Goal: Find contact information: Find contact information

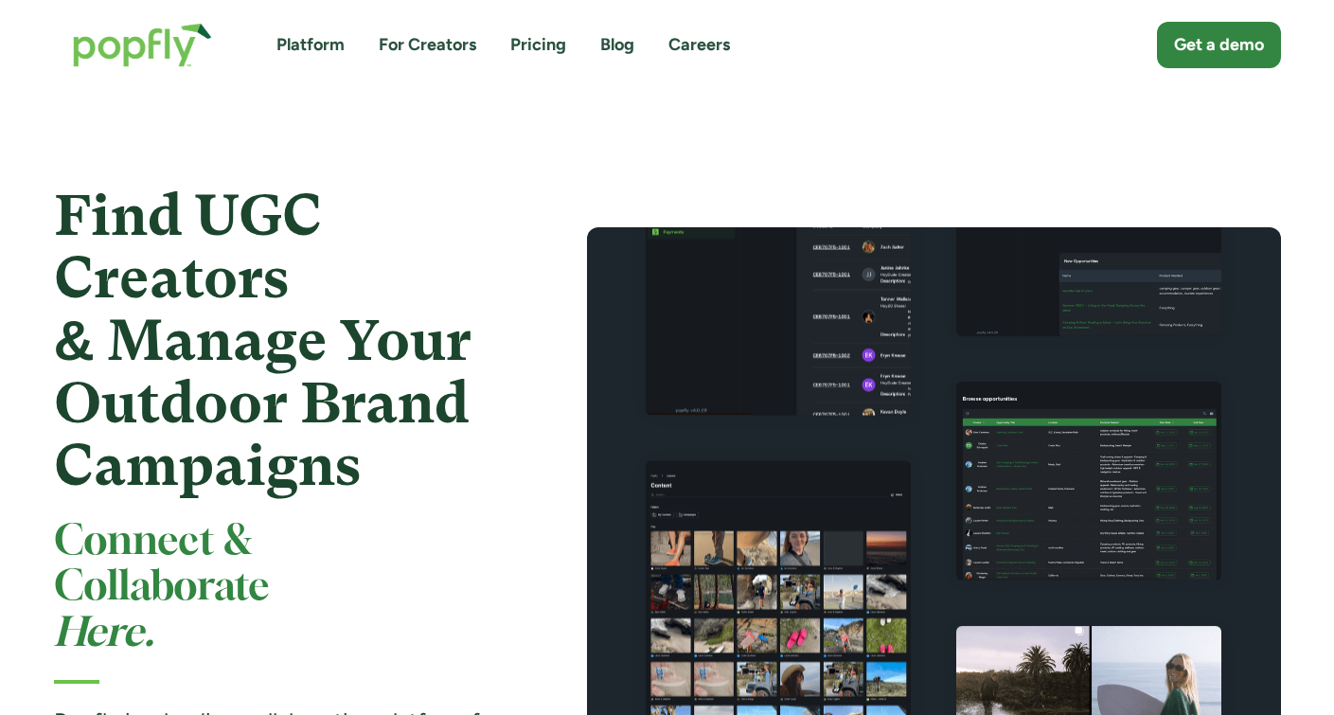
click at [442, 35] on link "For Creators" at bounding box center [428, 45] width 98 height 24
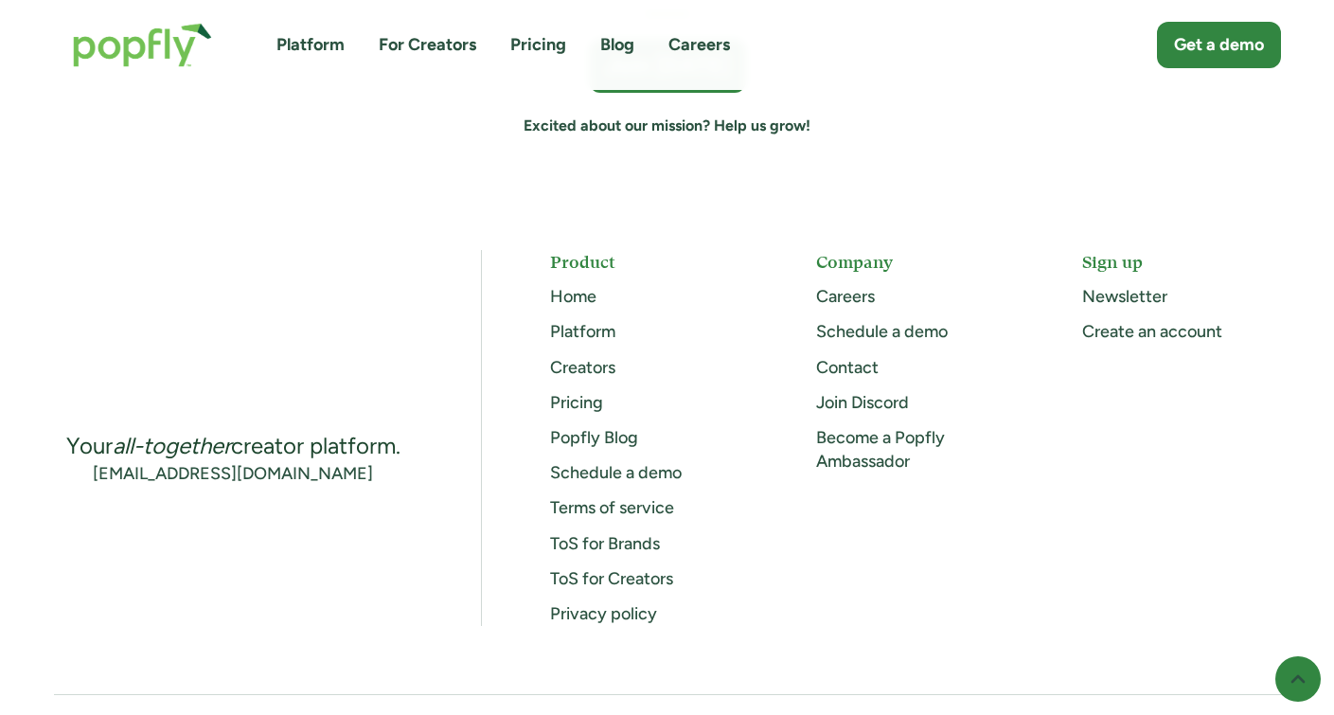
scroll to position [5500, 0]
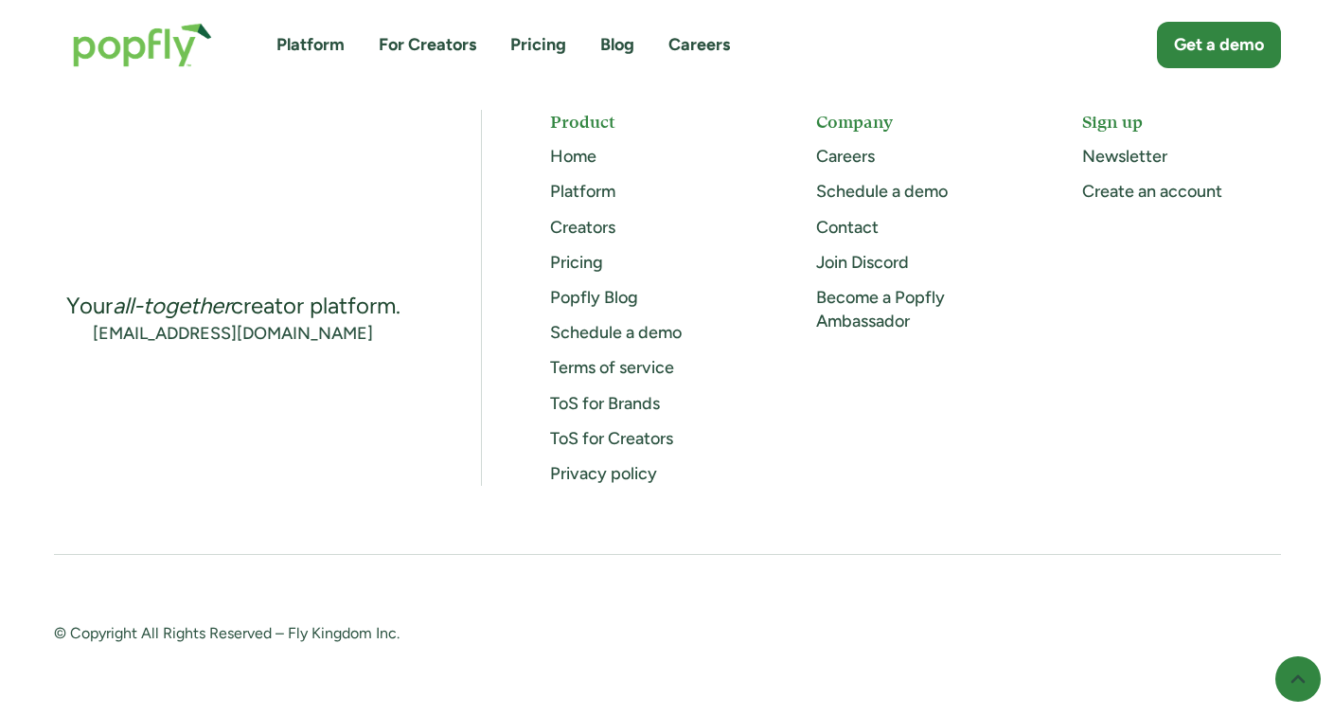
click at [867, 219] on link "Contact" at bounding box center [847, 227] width 62 height 21
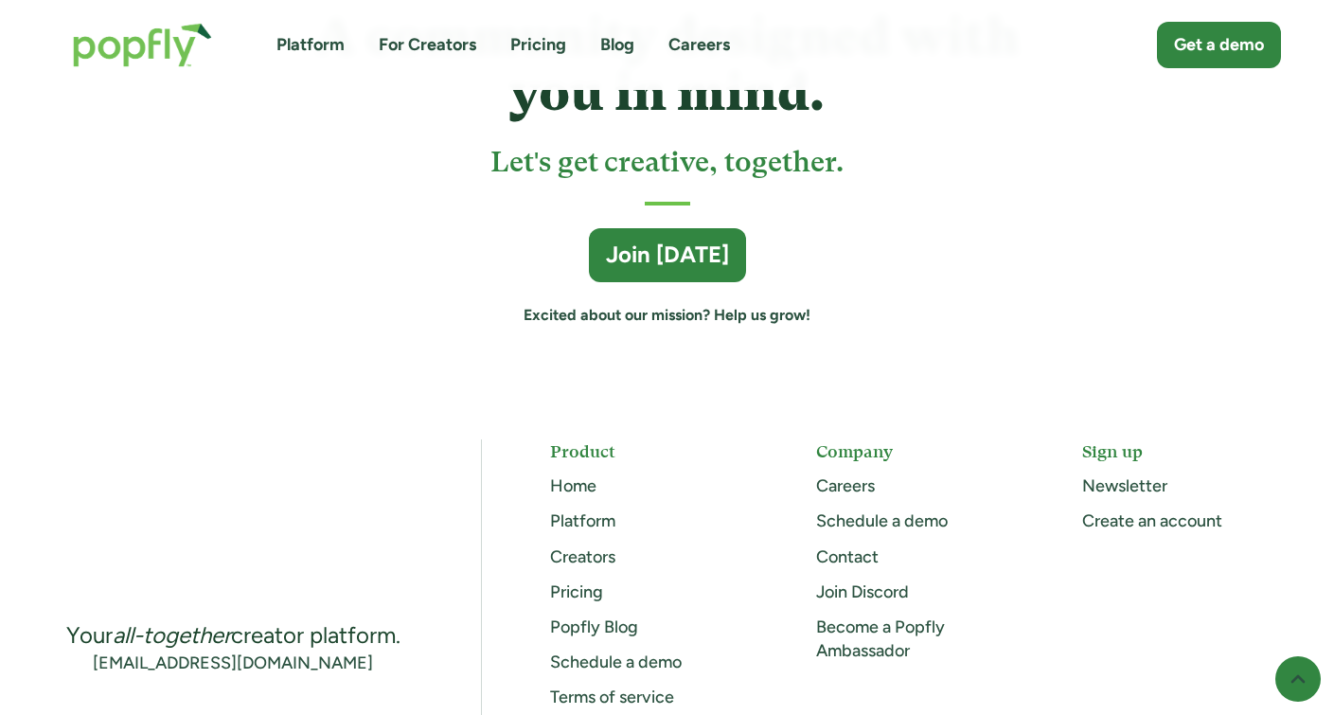
scroll to position [5186, 0]
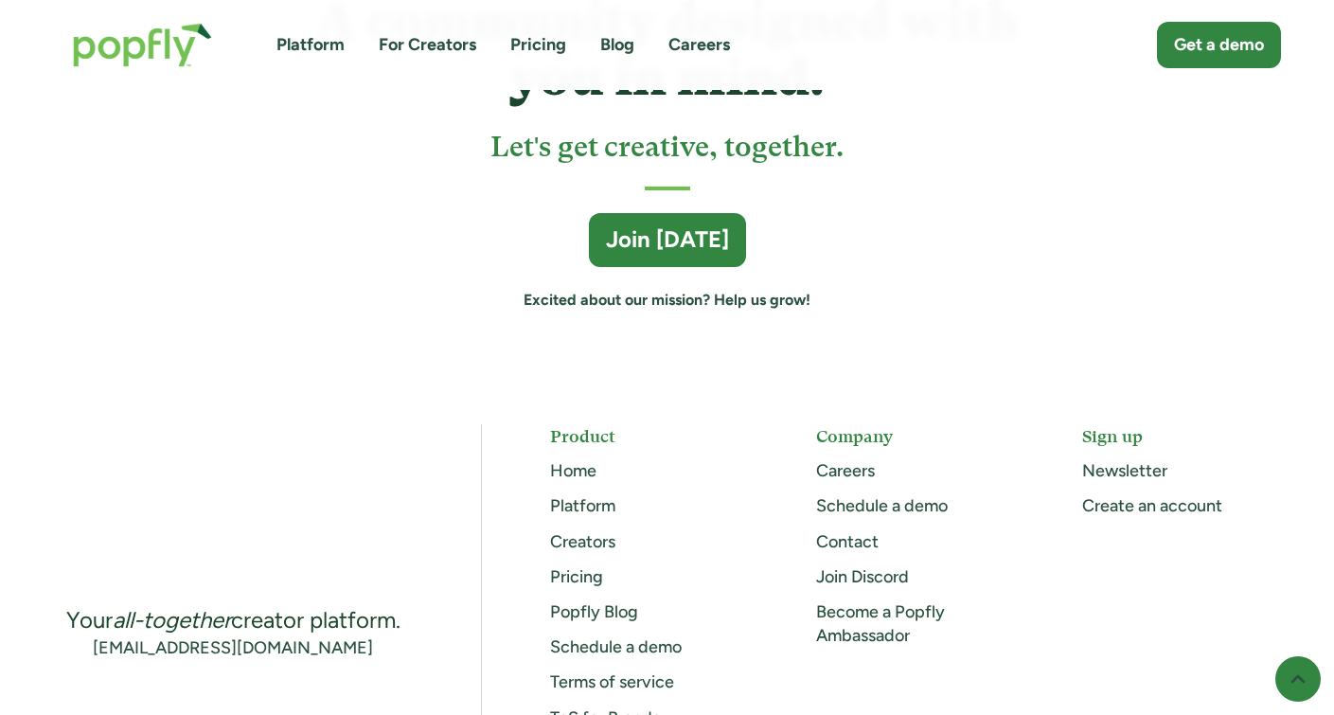
click at [864, 566] on link "Join Discord" at bounding box center [862, 576] width 93 height 21
click at [860, 531] on link "Contact" at bounding box center [847, 541] width 62 height 21
